Goal: Task Accomplishment & Management: Manage account settings

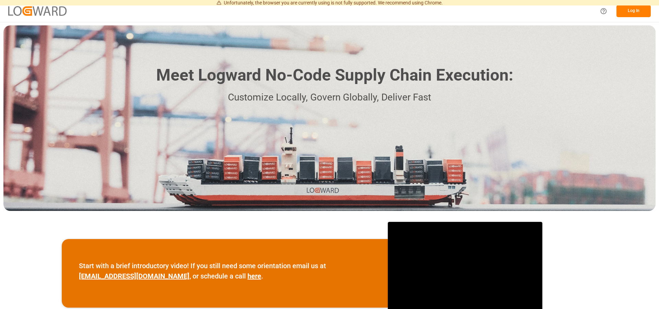
click at [640, 12] on button "Log In" at bounding box center [633, 11] width 34 height 12
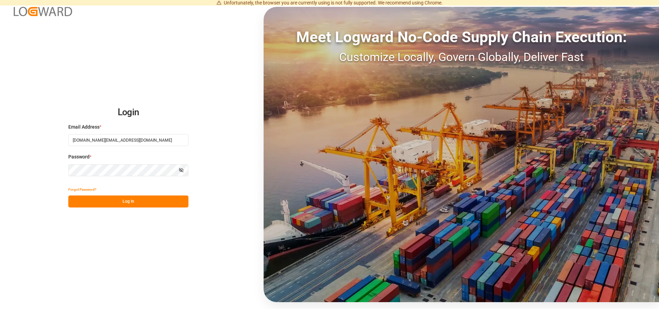
click at [134, 209] on div "Login Email Address * [DOMAIN_NAME][EMAIL_ADDRESS][DOMAIN_NAME] Password * Show…" at bounding box center [329, 154] width 659 height 309
click at [126, 201] on button "Log In" at bounding box center [128, 202] width 120 height 12
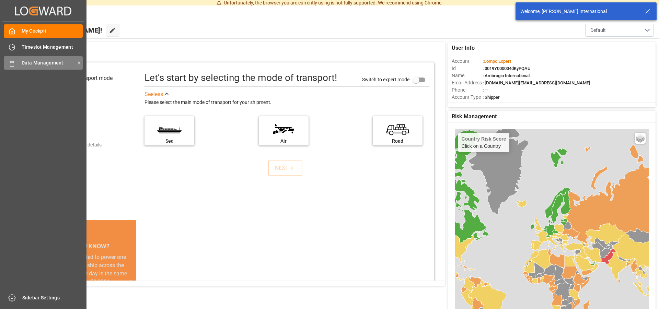
click at [13, 62] on icon at bounding box center [12, 63] width 7 height 7
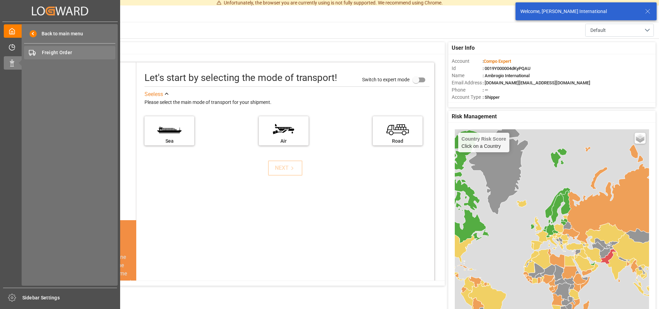
click at [57, 51] on span "Freight Order" at bounding box center [79, 52] width 74 height 7
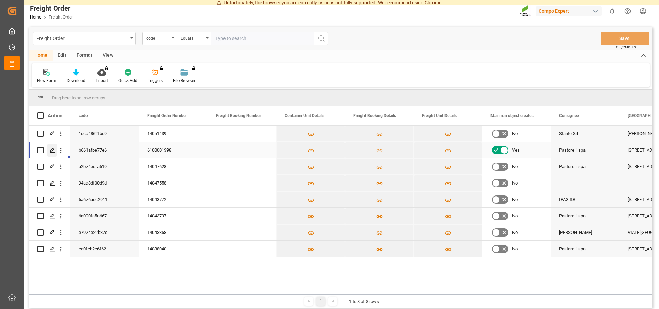
click at [53, 149] on icon "Press SPACE to select this row." at bounding box center [52, 149] width 5 height 5
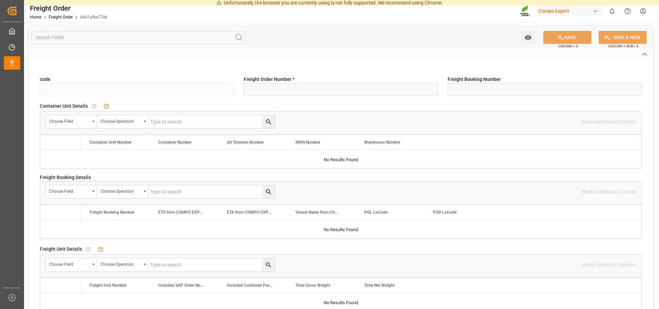
type input "b661afbe77e6"
type input "6100001398"
type input "No"
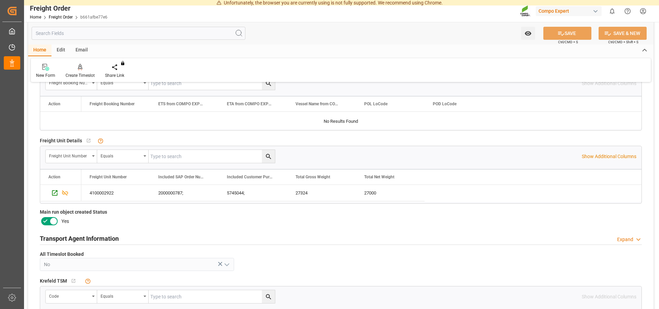
scroll to position [245, 0]
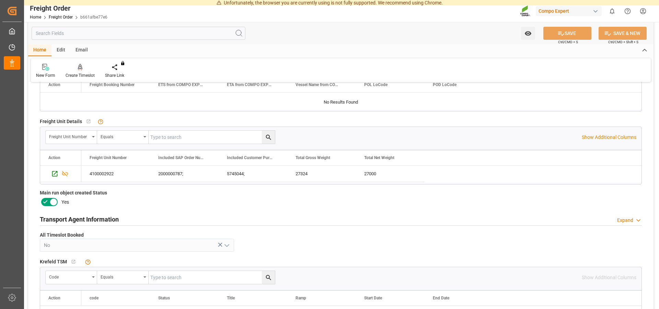
click at [79, 69] on icon at bounding box center [80, 67] width 5 height 6
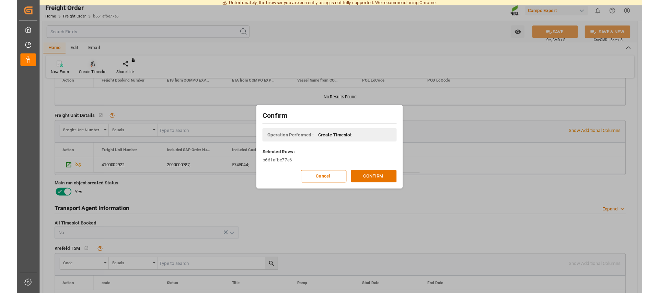
scroll to position [175, 0]
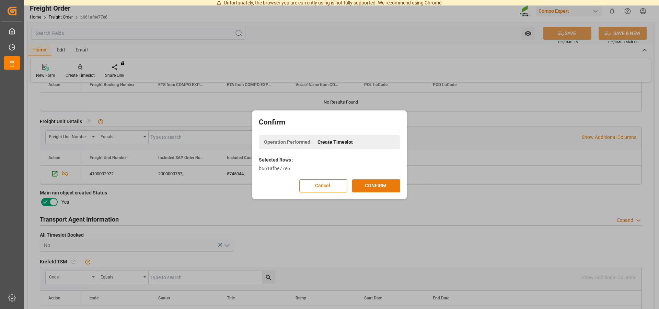
click at [370, 181] on button "CONFIRM" at bounding box center [376, 185] width 48 height 13
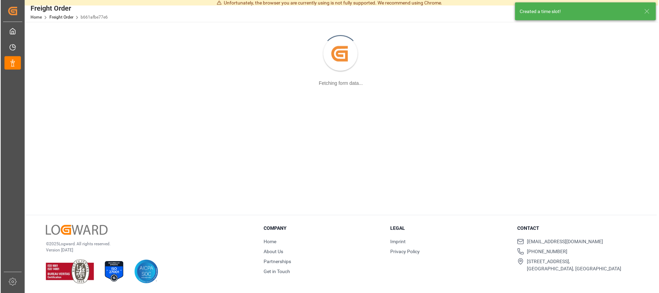
scroll to position [74, 0]
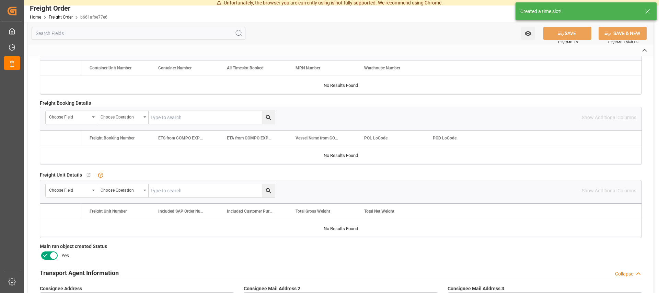
type input "b661afbe77e6"
type input "6100001398"
type input "No"
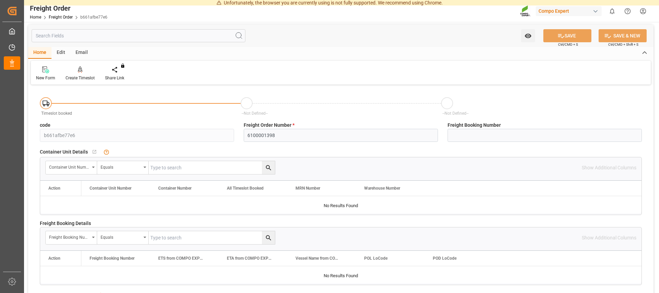
scroll to position [0, 0]
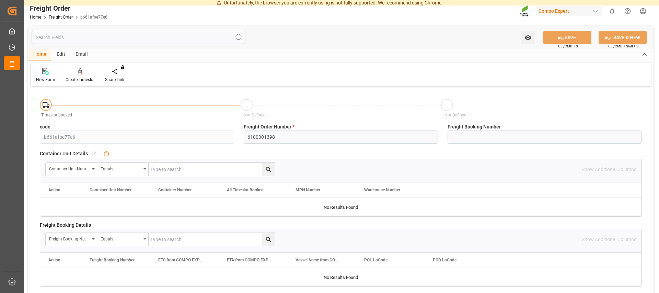
click at [78, 70] on icon at bounding box center [80, 71] width 5 height 7
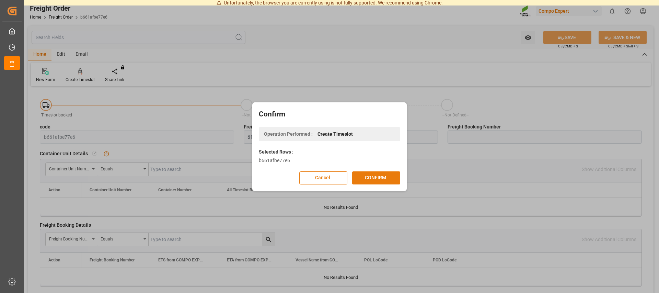
click at [376, 181] on button "CONFIRM" at bounding box center [376, 177] width 48 height 13
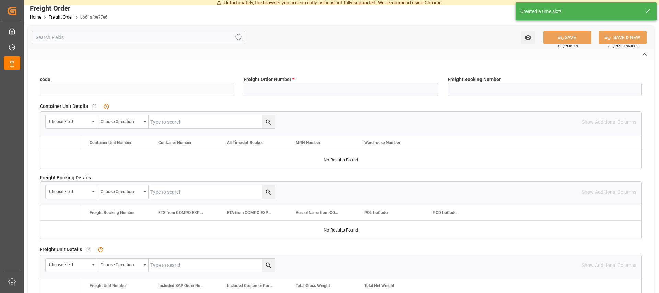
type input "b661afbe77e6"
type input "6100001398"
type input "No"
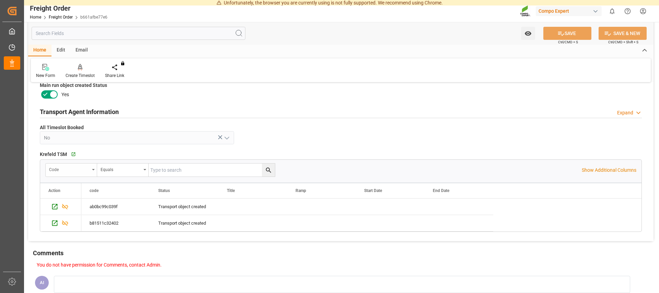
scroll to position [271, 0]
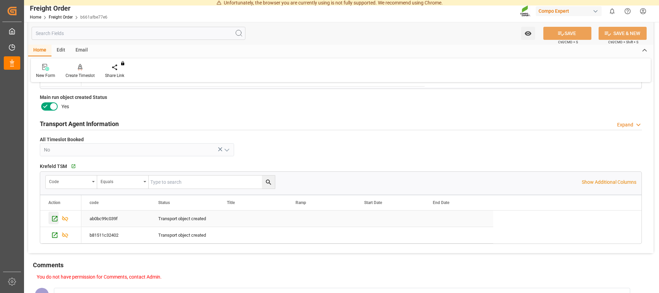
click at [57, 217] on icon "Press SPACE to select this row." at bounding box center [54, 218] width 5 height 5
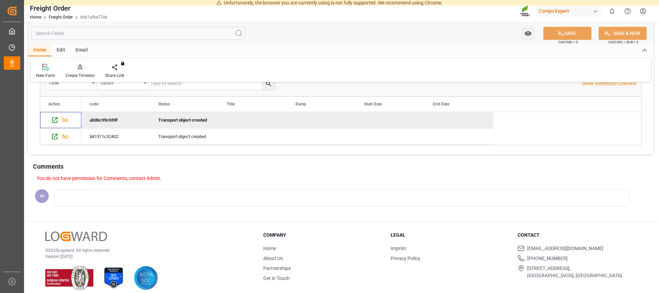
scroll to position [376, 0]
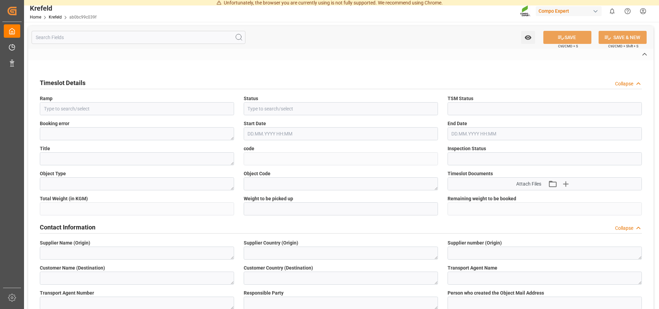
type input "Transport object created"
type input "Booked"
type input "ab0bc99c039f"
type input "Open"
type textarea "Main-Run"
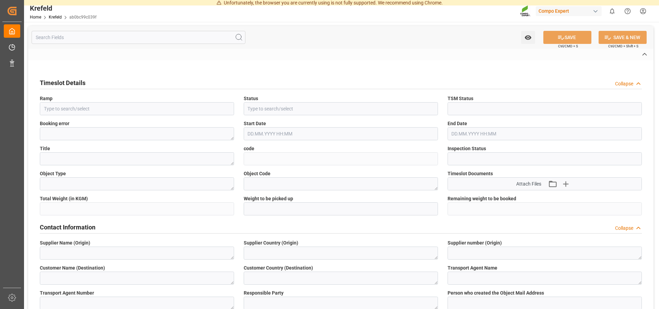
type textarea "SP_EWM"
type textarea "COMPO EXPERT Italia S.r.l."
type textarea "IT"
type textarea "AMBROGIO TRASPORTI S.P.A."
type textarea "6606935"
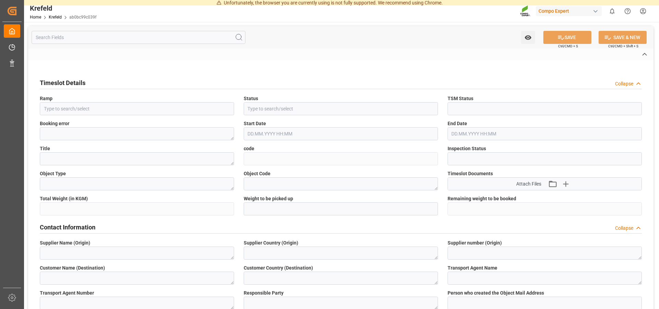
type textarea "Logistics Service Provider"
type input "Elena.Penati@compo-expert.com"
type textarea "6100001398"
type textarea "2000000787;"
type textarea "4100002922;"
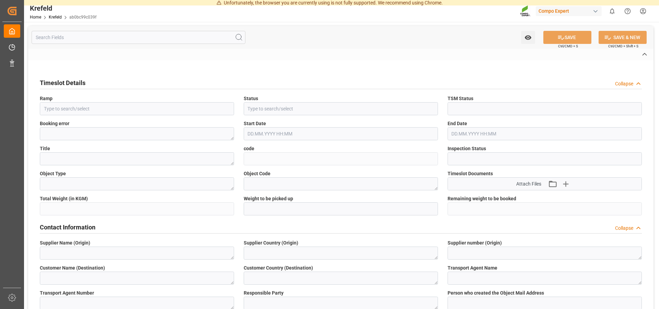
type textarea "BLK PREMIUM 15-3-20 25kg(x60)ES,IT,PT,SI;"
type textarea "4314202004;"
type textarea "Z100"
type textarea "3200"
type input "6100001398"
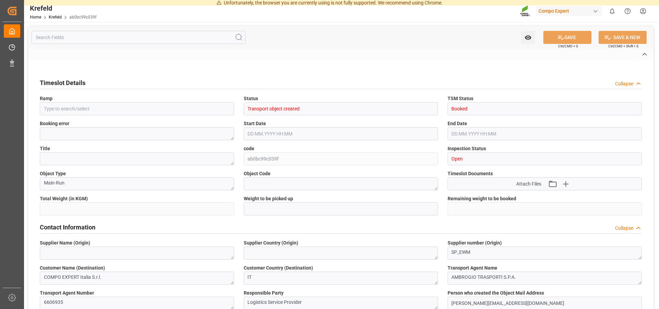
type input "27324"
type input "0"
type input "[DATE] 12:32"
type input "[DATE] 08:55"
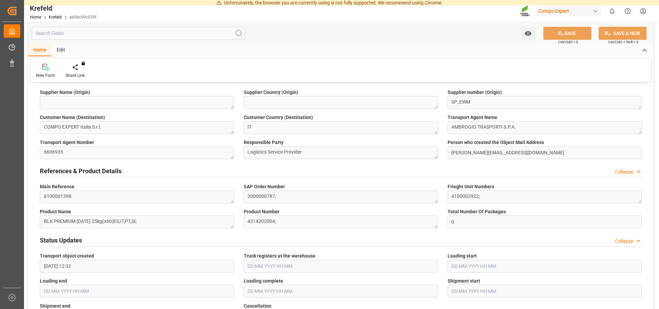
scroll to position [315, 0]
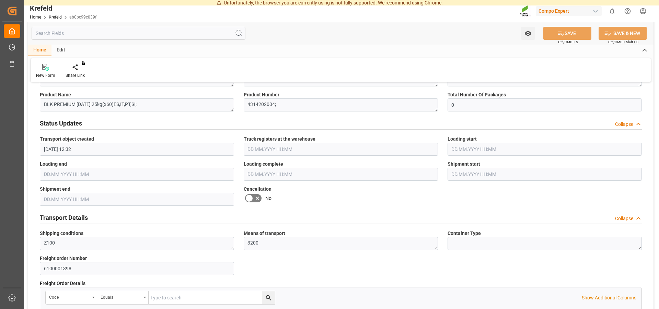
click at [254, 198] on icon at bounding box center [257, 198] width 8 height 8
click at [0, 0] on input "checkbox" at bounding box center [0, 0] width 0 height 0
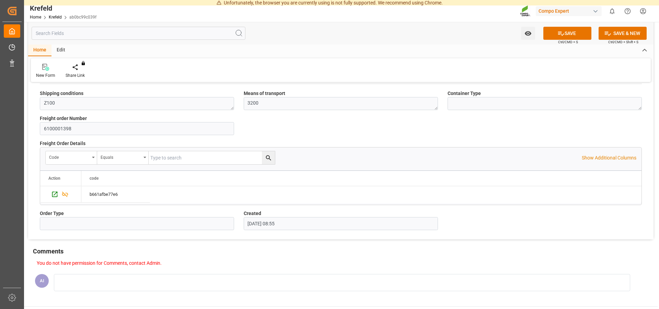
scroll to position [530, 0]
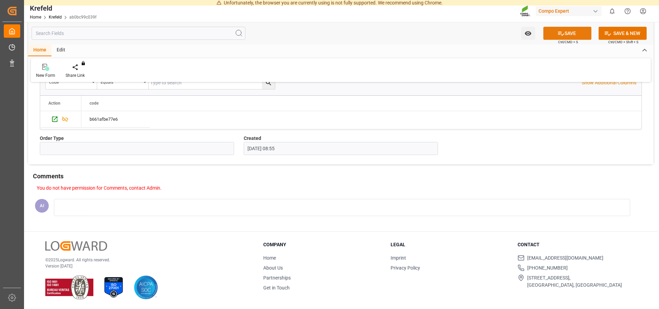
drag, startPoint x: 565, startPoint y: 34, endPoint x: 544, endPoint y: 37, distance: 20.9
click at [562, 34] on button "SAVE" at bounding box center [567, 33] width 48 height 13
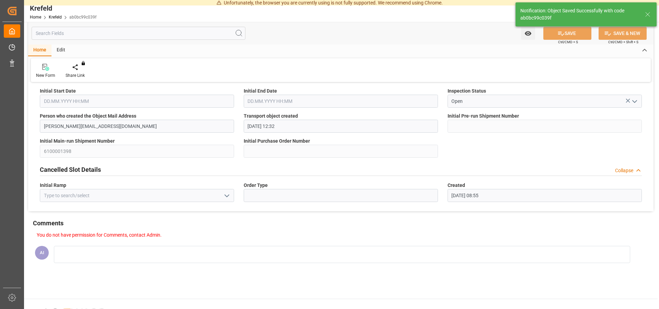
scroll to position [0, 0]
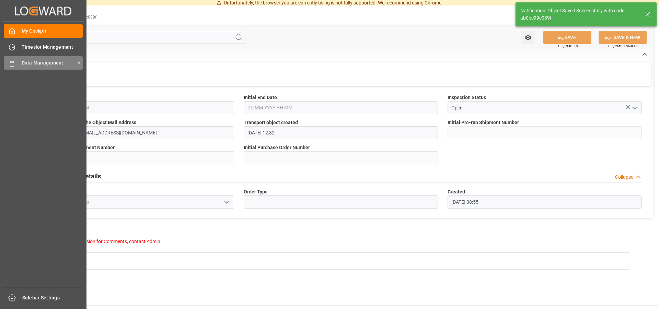
click at [43, 64] on span "Data Management" at bounding box center [49, 62] width 54 height 7
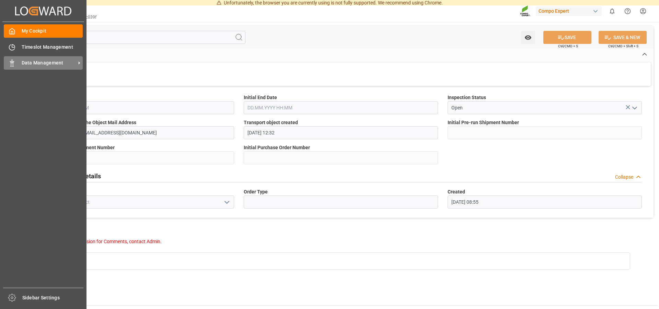
click at [51, 63] on span "Data Management" at bounding box center [49, 62] width 54 height 7
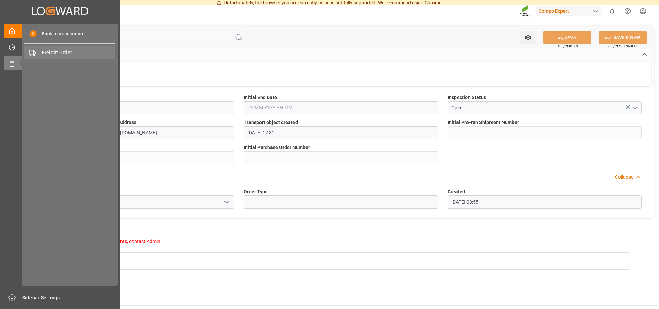
click at [72, 51] on span "Freight Order" at bounding box center [79, 52] width 74 height 7
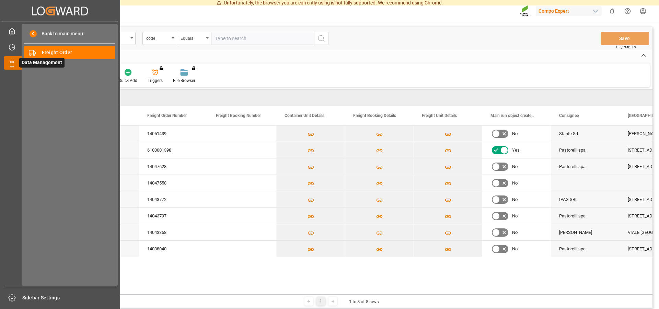
click at [18, 62] on icon at bounding box center [20, 63] width 14 height 14
click at [10, 43] on div "Timeslot Management Timeslot Management" at bounding box center [60, 46] width 113 height 13
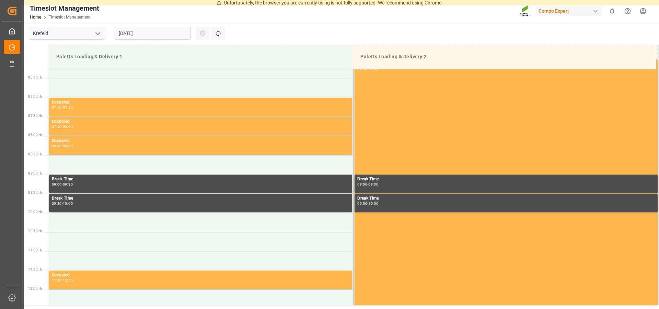
scroll to position [240, 0]
click at [151, 34] on input "26.08.2025" at bounding box center [153, 33] width 76 height 13
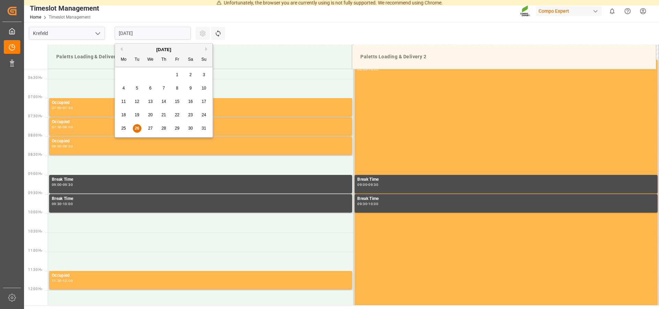
click at [150, 131] on div "27" at bounding box center [150, 129] width 9 height 8
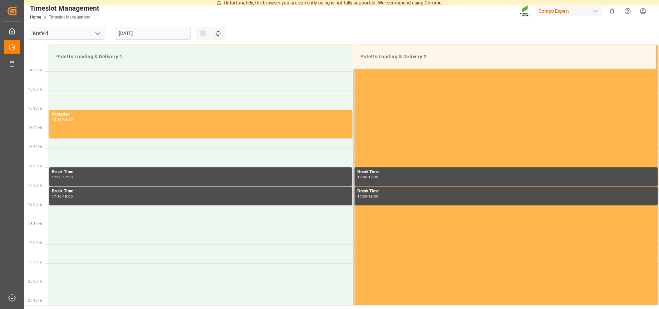
scroll to position [686, 0]
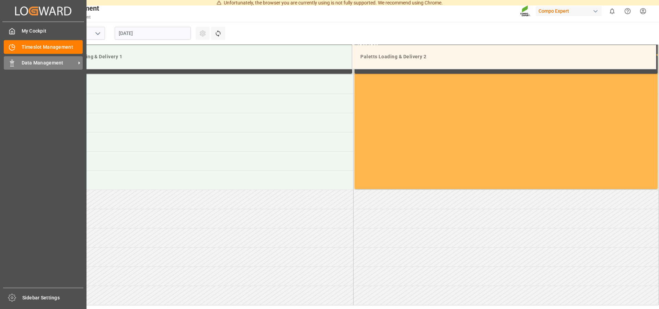
click at [13, 64] on icon at bounding box center [12, 63] width 7 height 7
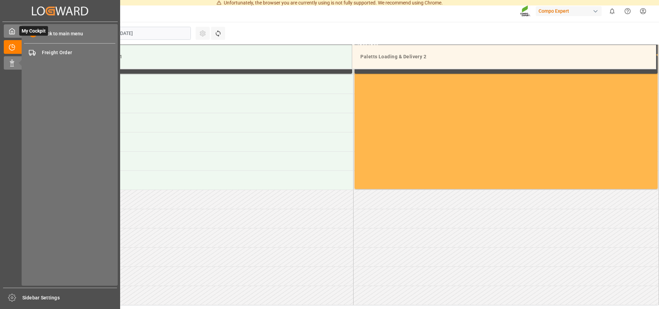
click at [10, 29] on icon at bounding box center [12, 31] width 7 height 7
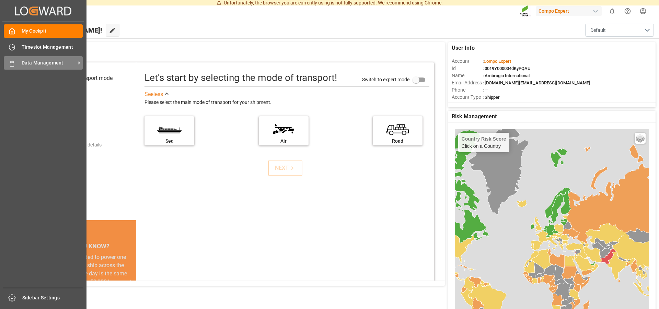
click at [26, 63] on span "Data Management" at bounding box center [49, 62] width 54 height 7
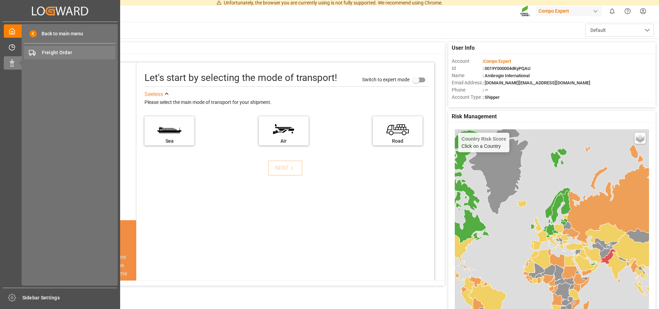
click at [62, 52] on span "Freight Order" at bounding box center [79, 52] width 74 height 7
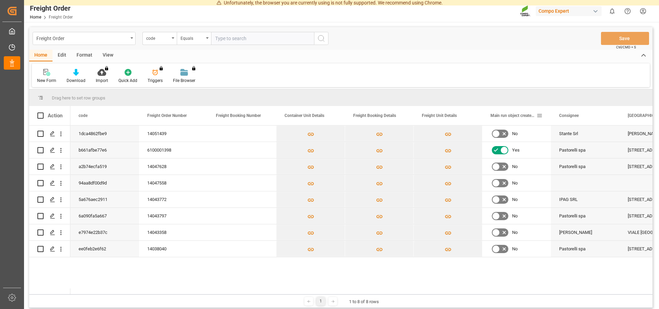
click at [502, 119] on div "Main run object created Status" at bounding box center [513, 115] width 46 height 19
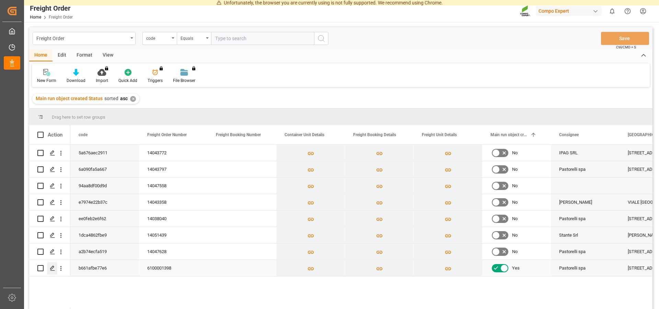
click at [50, 268] on icon "Press SPACE to select this row." at bounding box center [52, 267] width 5 height 5
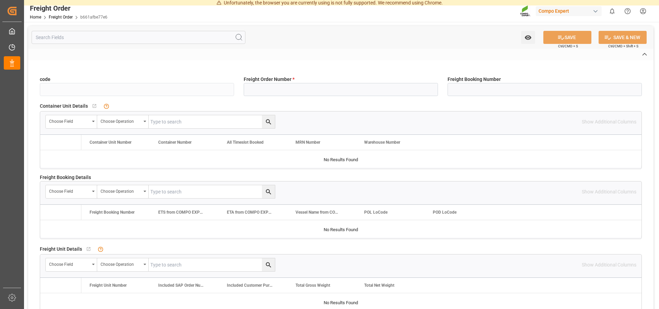
type input "b661afbe77e6"
type input "6100001398"
type input "No"
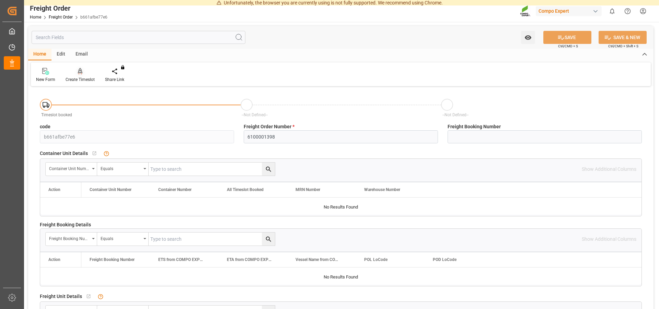
click at [81, 74] on icon at bounding box center [80, 74] width 3 height 1
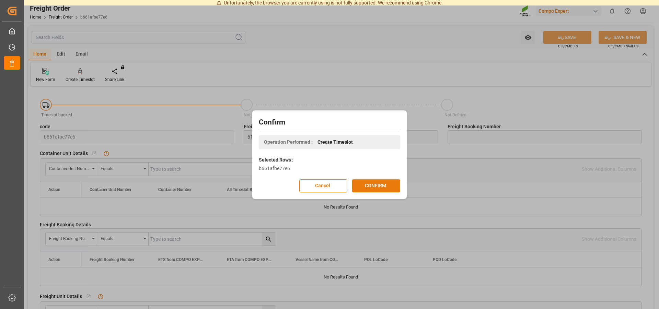
click at [382, 185] on button "CONFIRM" at bounding box center [376, 185] width 48 height 13
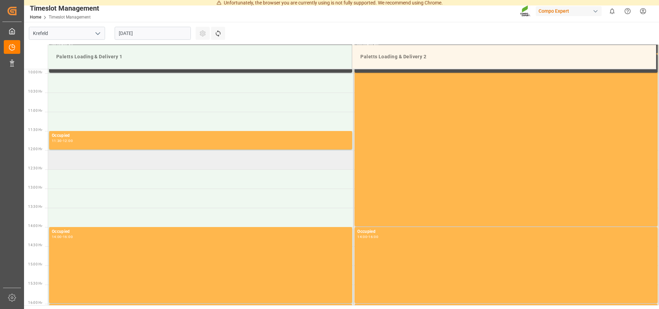
scroll to position [170, 0]
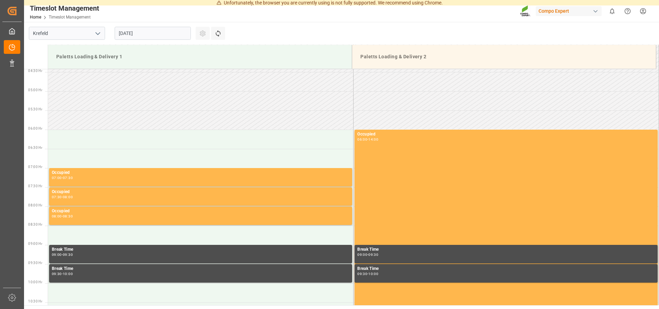
click at [135, 33] on input "26.08.2025" at bounding box center [153, 33] width 76 height 13
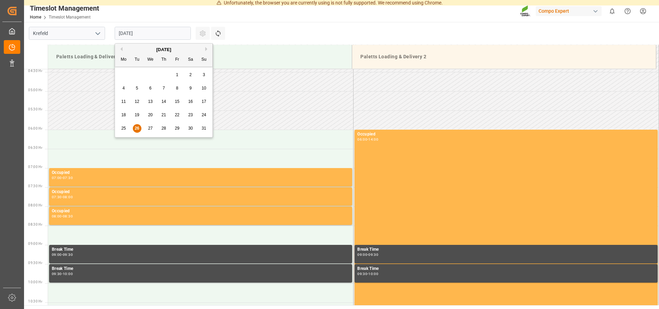
click at [152, 130] on span "27" at bounding box center [150, 128] width 4 height 5
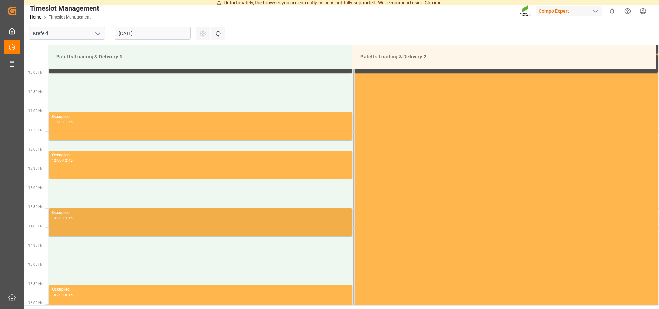
scroll to position [380, 0]
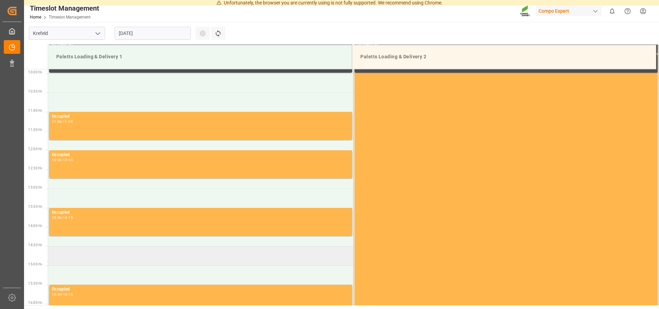
click at [127, 253] on td at bounding box center [200, 255] width 305 height 19
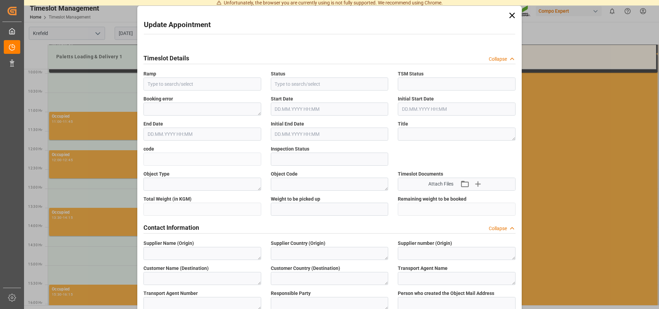
type input "Paletts Loading & Delivery 1"
type input "Transport object created"
type input "Booked"
type input "0eef47ce26b3"
type input "Open"
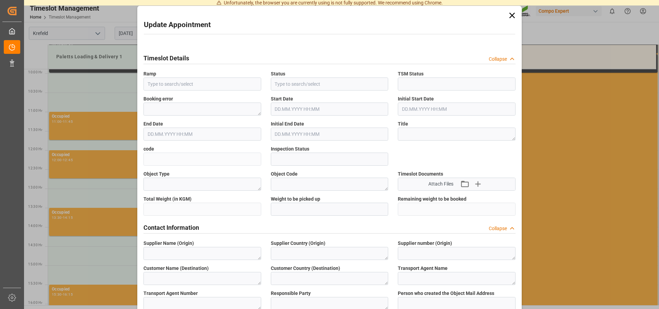
type textarea "Main-Run"
type input "27324"
type textarea "SP_EWM"
type textarea "COMPO EXPERT Italia S.r.l."
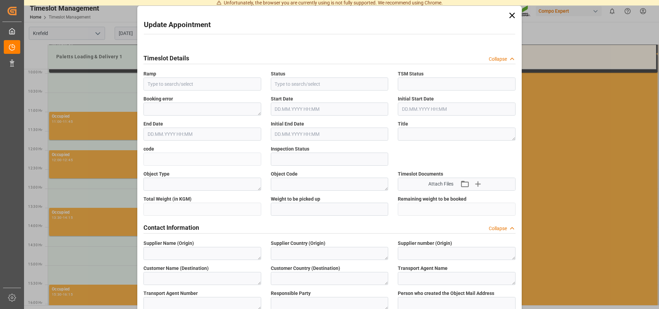
type textarea "IT"
type textarea "AMBROGIO TRASPORTI S.P.A."
type textarea "6606935"
type textarea "Logistics Service Provider"
type input "[PERSON_NAME][EMAIL_ADDRESS][DOMAIN_NAME]"
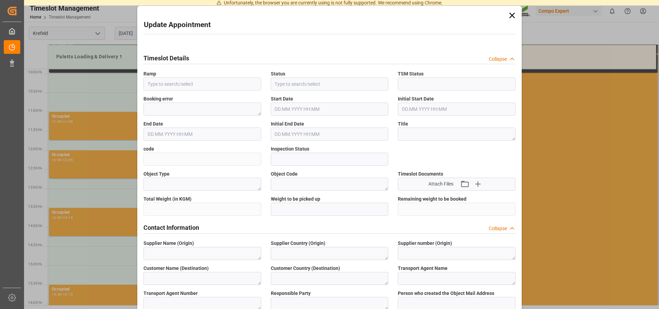
type textarea "6100001398"
type textarea "2000000787;"
type textarea "4100002922;"
type textarea "BLK PREMIUM [DATE] 25kg(x60)ES,IT,PT,SI;"
type textarea "4314202004;"
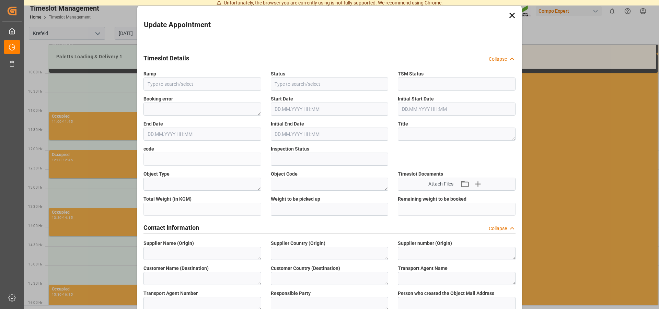
type input "0"
type textarea "Z100"
type textarea "3200"
type input "6100001398"
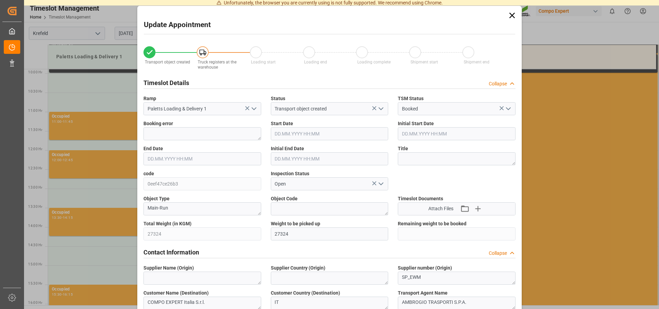
type input "27.08.2025 14:30"
type input "27.08.2025 15:00"
type input "[DATE] 12:32"
type input "26.08.2025 08:57"
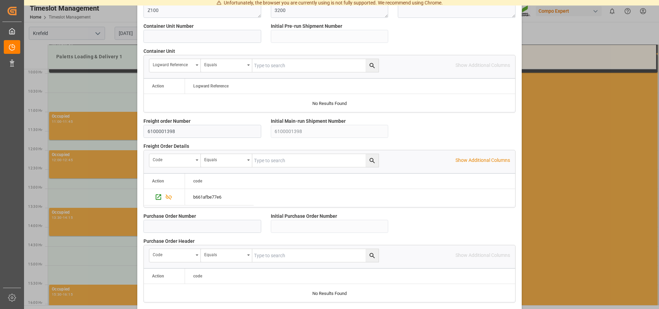
scroll to position [598, 0]
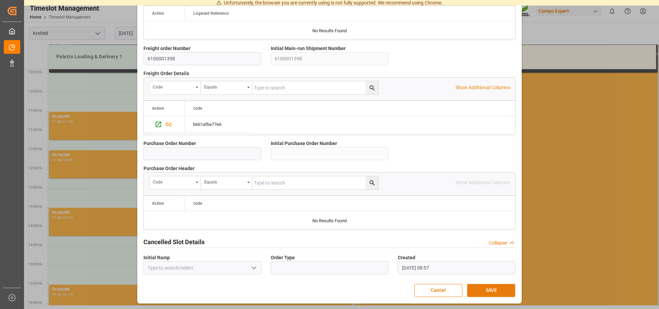
click at [492, 286] on button "SAVE" at bounding box center [491, 290] width 48 height 13
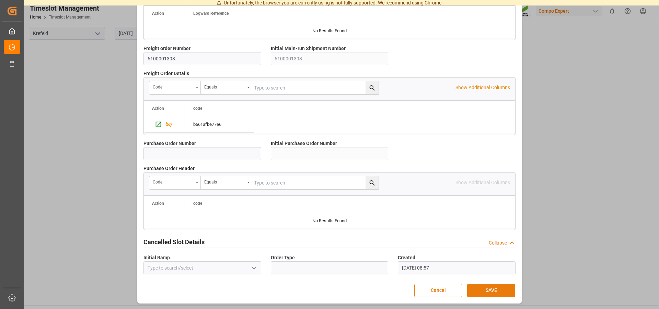
click at [481, 291] on button "SAVE" at bounding box center [491, 290] width 48 height 13
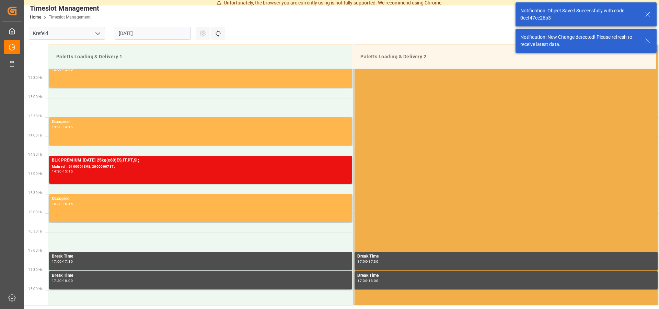
scroll to position [471, 0]
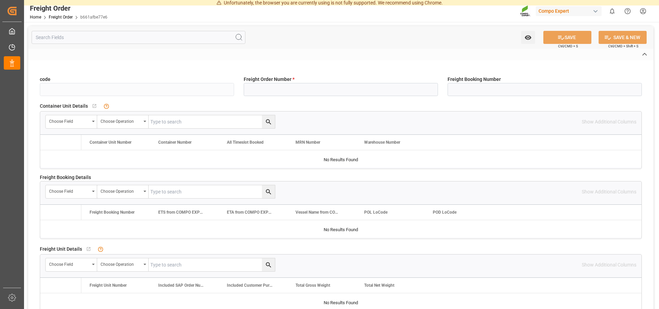
type input "b661afbe77e6"
type input "6100001398"
type input "Yes"
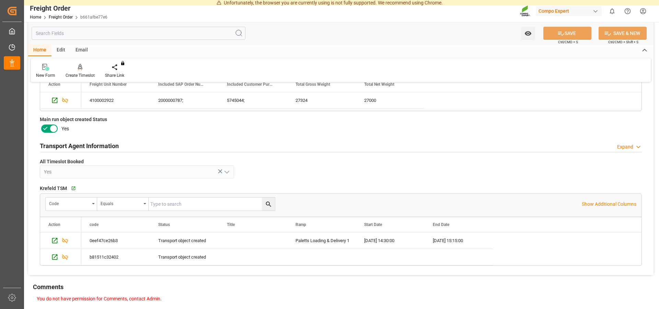
scroll to position [280, 0]
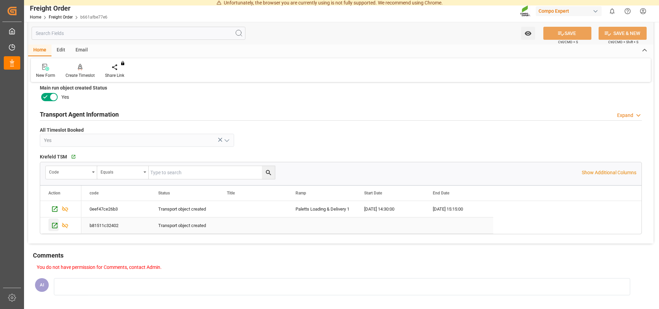
click at [54, 225] on icon "Press SPACE to select this row." at bounding box center [54, 225] width 7 height 7
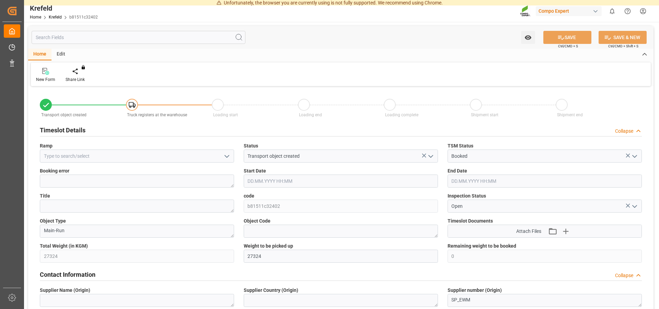
type input "[DATE] 12:32"
type input "[DATE] 08:55"
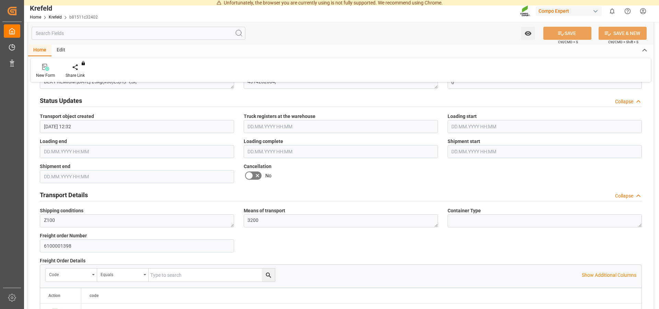
scroll to position [350, 0]
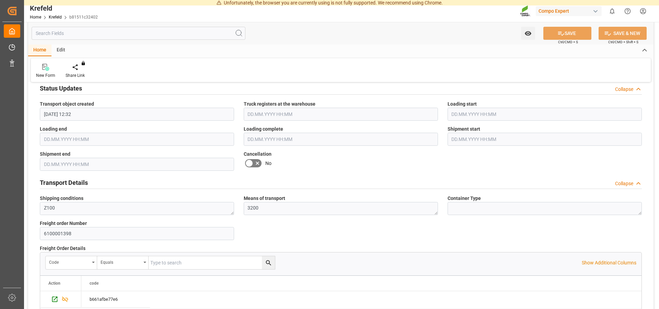
click at [251, 162] on icon at bounding box center [249, 163] width 8 height 8
click at [0, 0] on input "checkbox" at bounding box center [0, 0] width 0 height 0
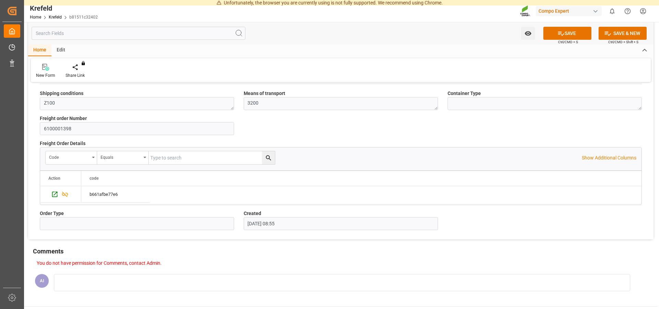
scroll to position [490, 0]
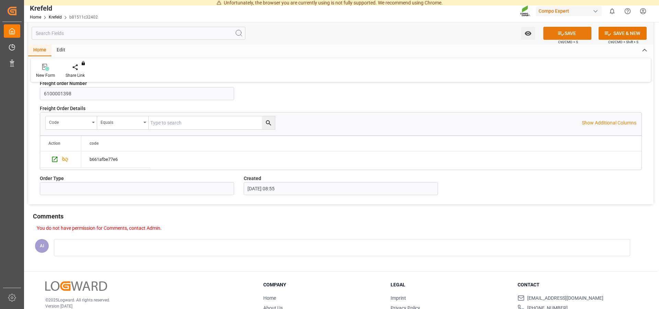
click at [571, 32] on button "SAVE" at bounding box center [567, 33] width 48 height 13
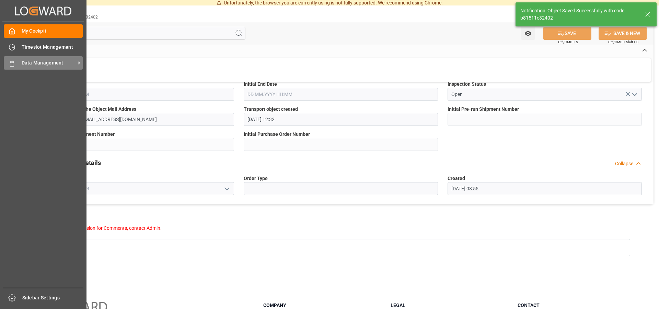
click at [24, 62] on span "Data Management" at bounding box center [49, 62] width 54 height 7
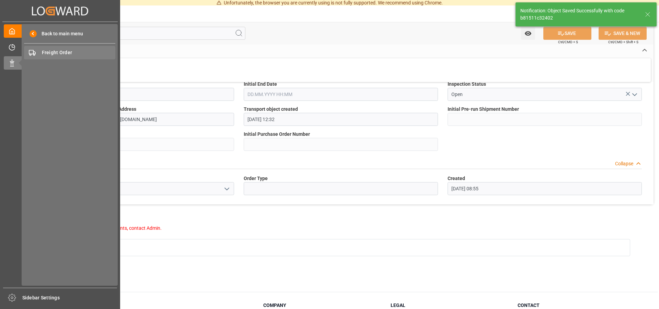
click at [87, 52] on span "Freight Order" at bounding box center [79, 52] width 74 height 7
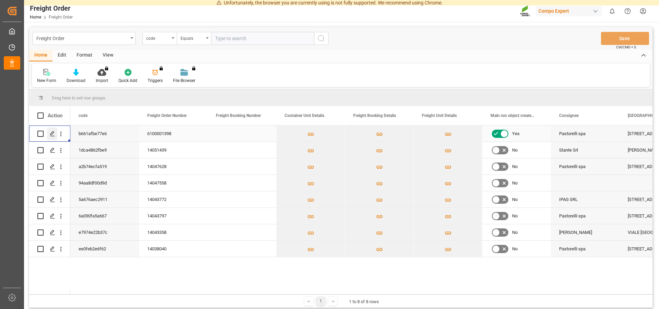
click at [50, 133] on icon "Press SPACE to select this row." at bounding box center [52, 133] width 5 height 5
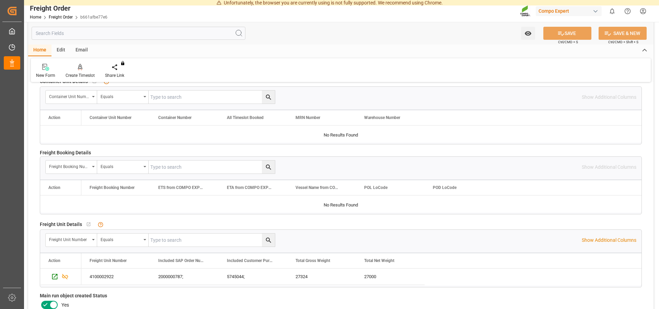
scroll to position [245, 0]
